Goal: Find specific page/section: Find specific page/section

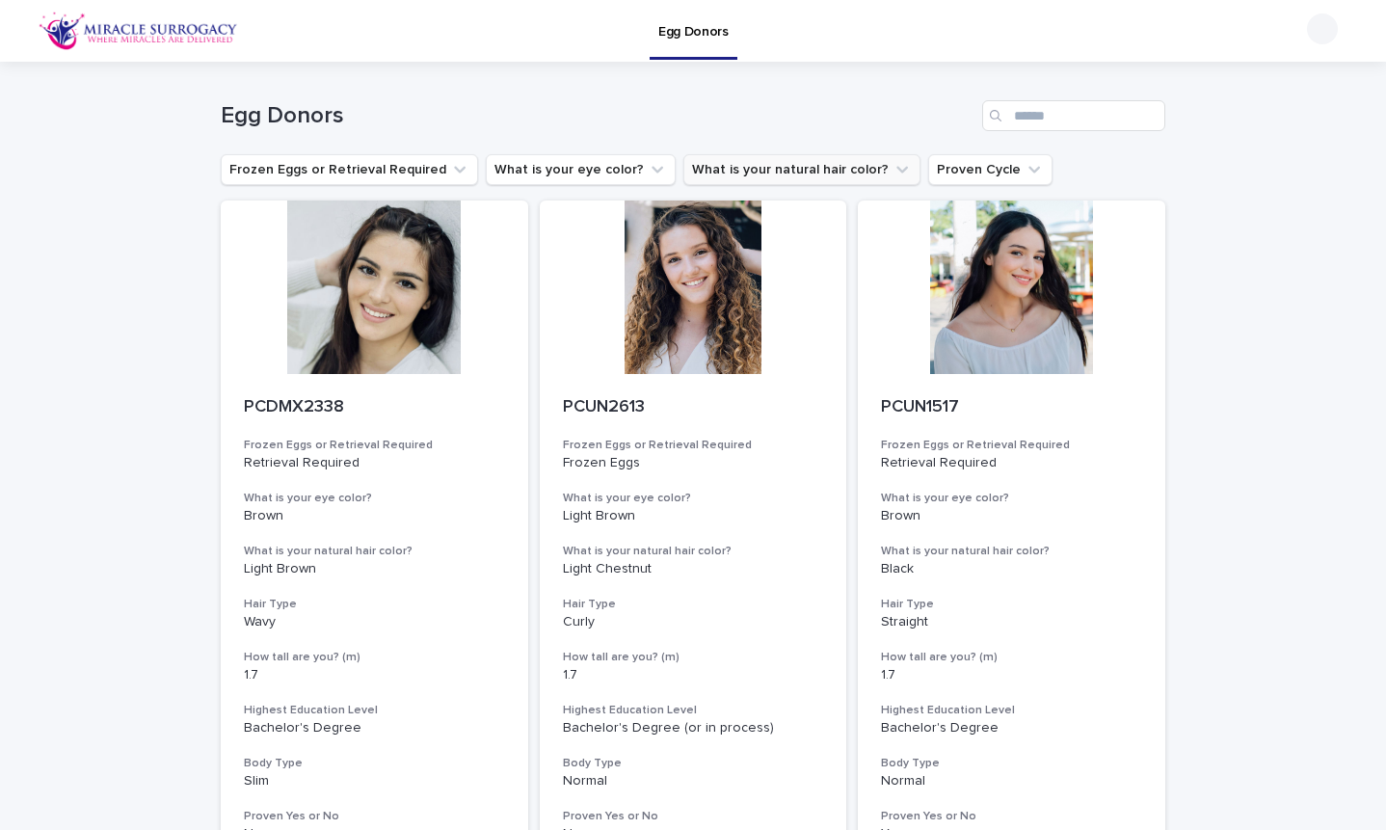
click at [729, 174] on button "What is your natural hair color?" at bounding box center [801, 169] width 237 height 31
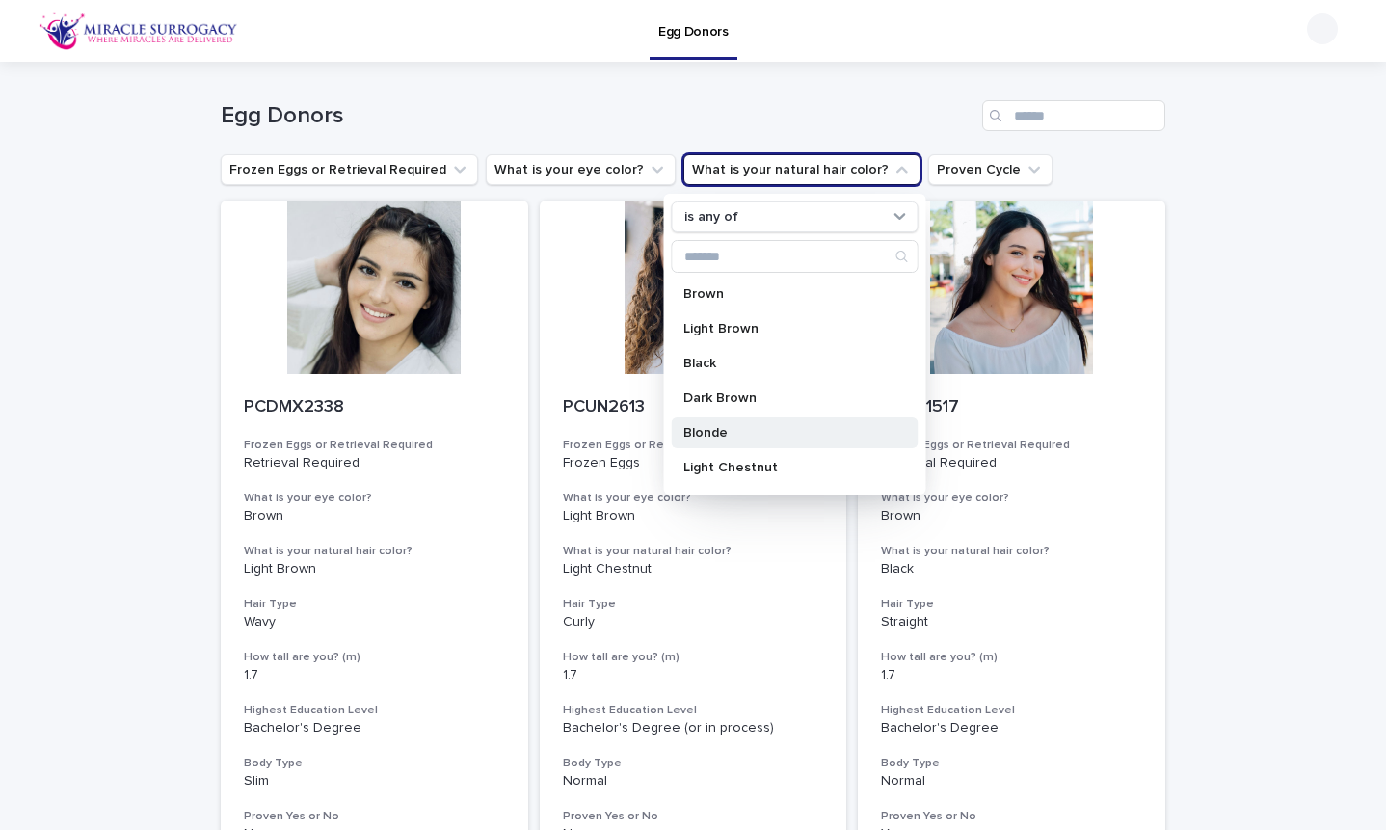
click at [704, 433] on p "Blonde" at bounding box center [785, 432] width 204 height 13
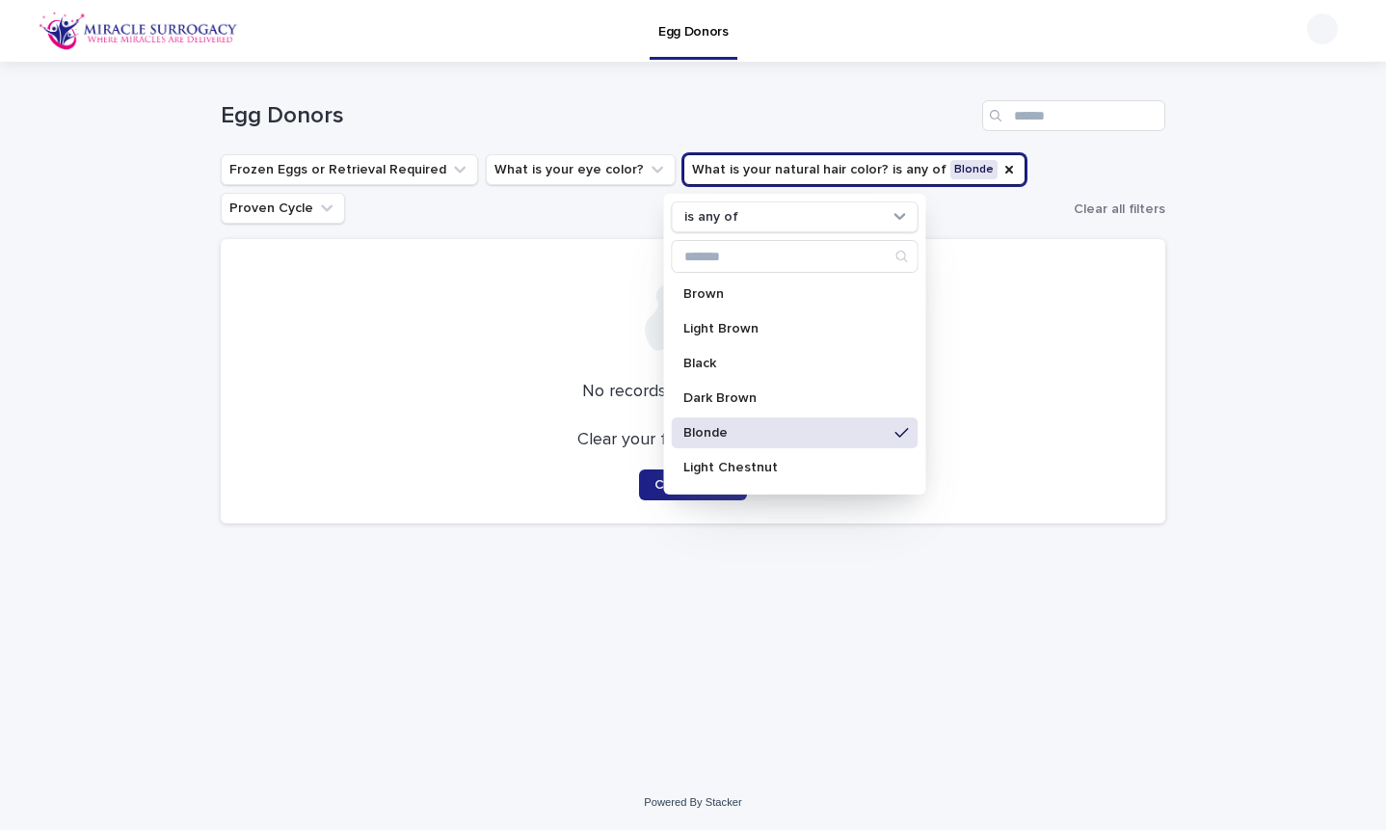
click at [853, 105] on h1 "Egg Donors" at bounding box center [598, 116] width 754 height 28
